Goal: Task Accomplishment & Management: Manage account settings

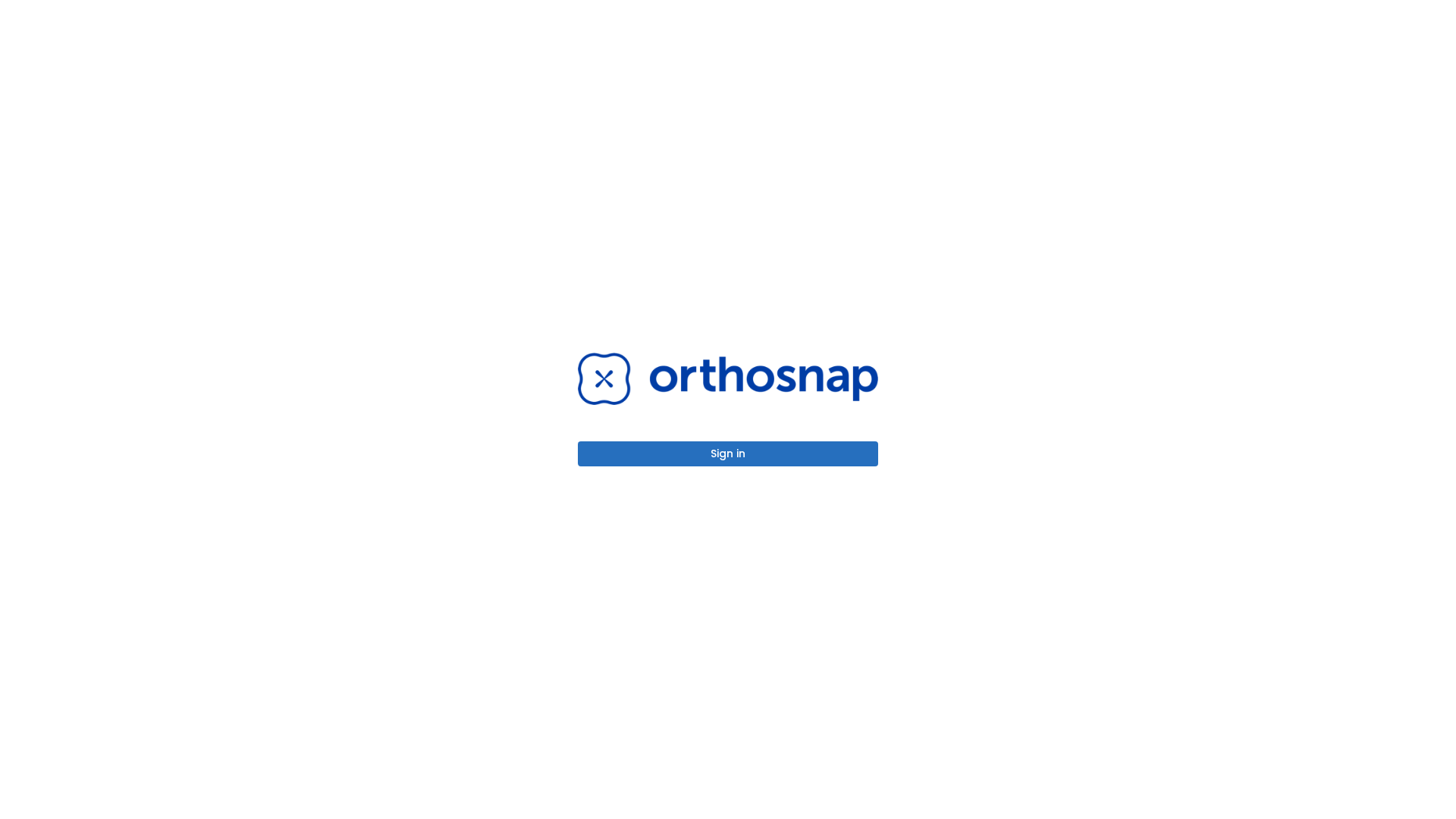
click at [728, 453] on button "Sign in" at bounding box center [727, 453] width 300 height 25
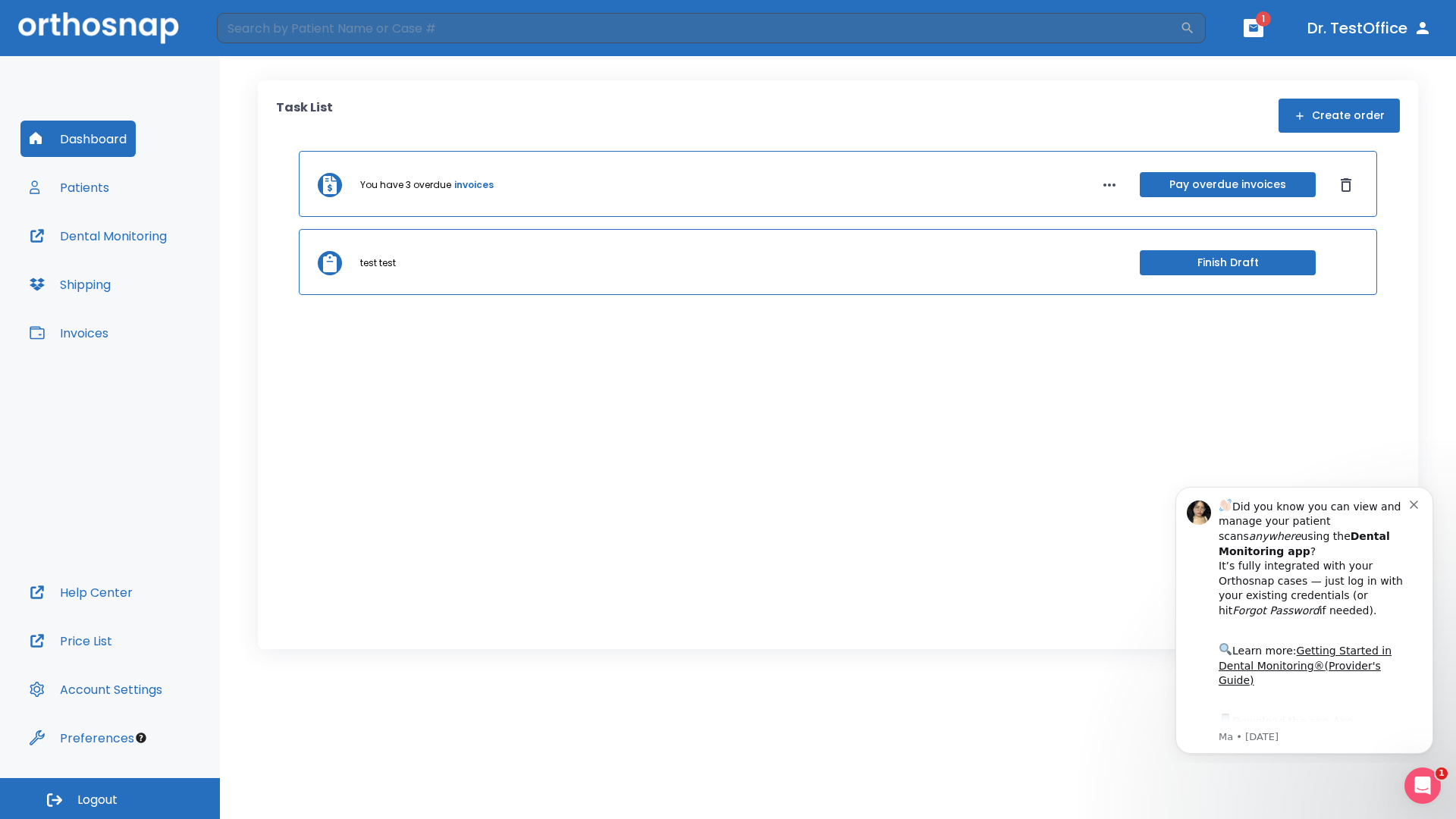
click at [110, 799] on span "Logout" at bounding box center [97, 800] width 40 height 17
